Goal: Task Accomplishment & Management: Use online tool/utility

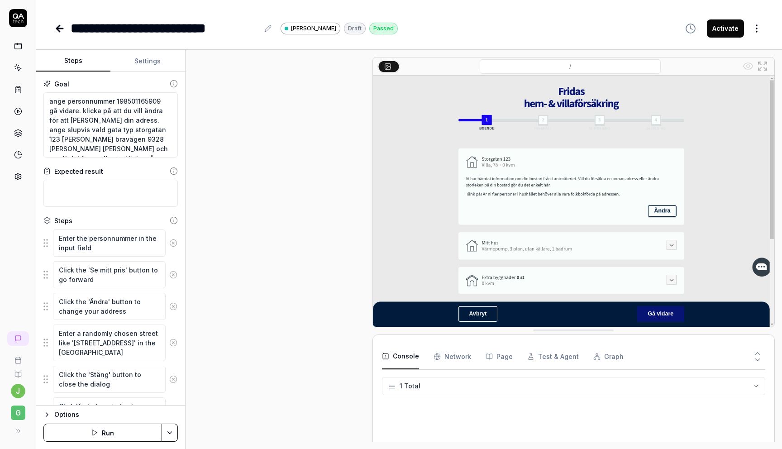
scroll to position [192, 0]
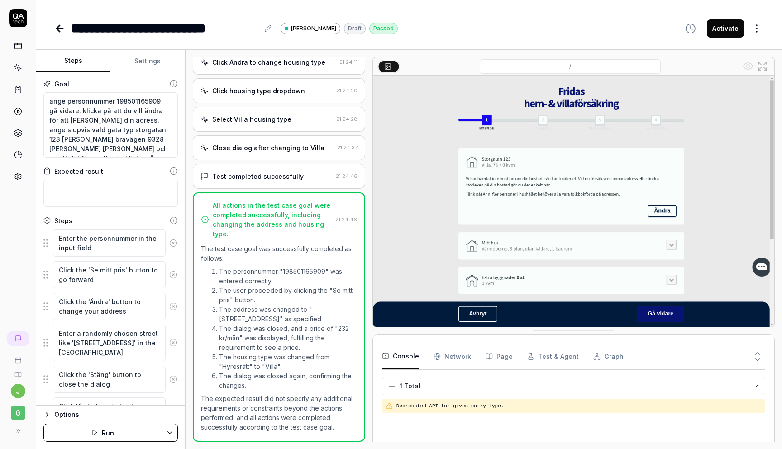
click at [58, 26] on icon at bounding box center [58, 28] width 3 height 6
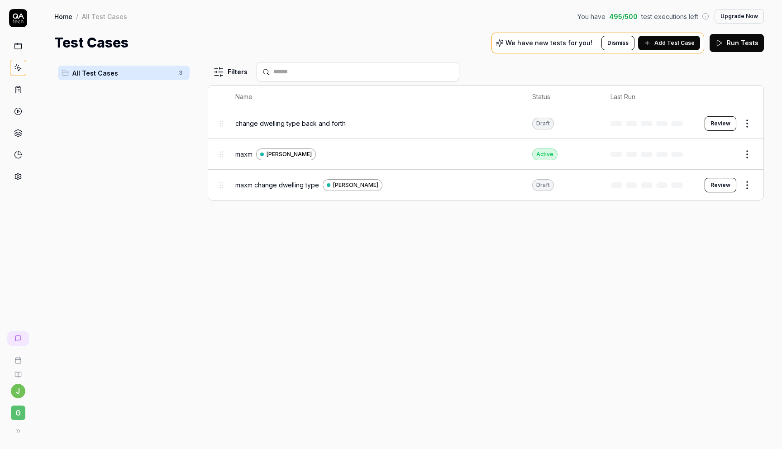
click at [289, 183] on span "maxm change dwelling type" at bounding box center [277, 185] width 84 height 10
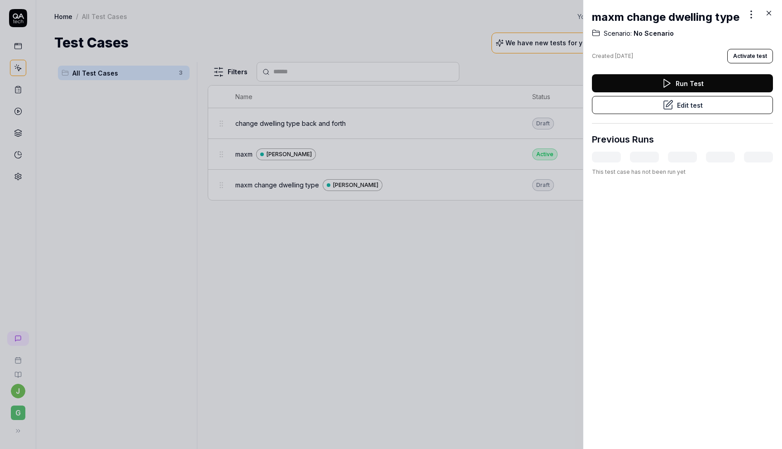
click at [676, 86] on button "Run Test" at bounding box center [682, 83] width 181 height 18
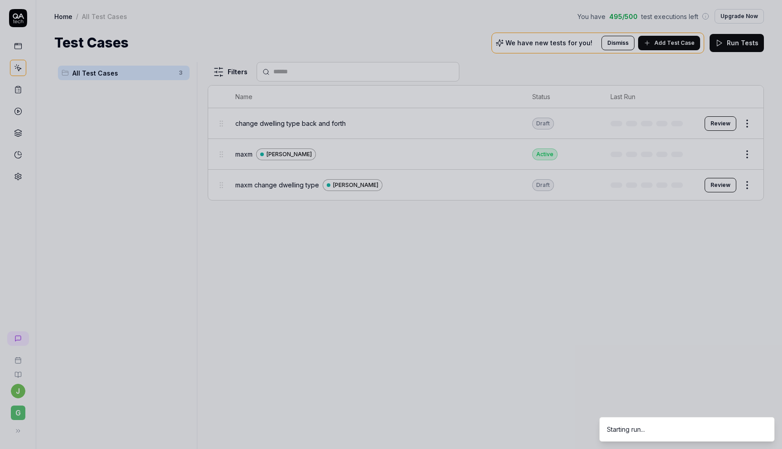
click at [405, 161] on div at bounding box center [391, 224] width 782 height 449
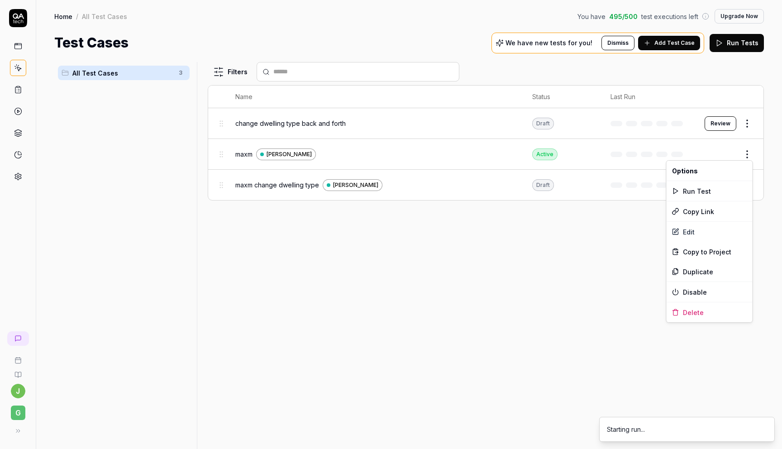
click at [749, 151] on html "j G Home / All Test Cases You have 495 / 500 test executions left Upgrade Now H…" at bounding box center [391, 224] width 782 height 449
click at [683, 197] on div "Run Test" at bounding box center [710, 191] width 86 height 20
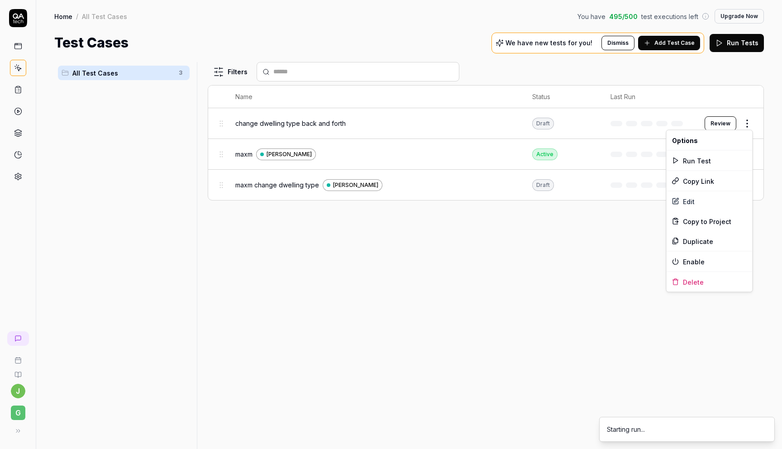
click at [750, 120] on html "j G Home / All Test Cases You have 495 / 500 test executions left Upgrade Now H…" at bounding box center [391, 224] width 782 height 449
click at [690, 162] on div "Run Test" at bounding box center [710, 161] width 86 height 20
